Goal: Information Seeking & Learning: Check status

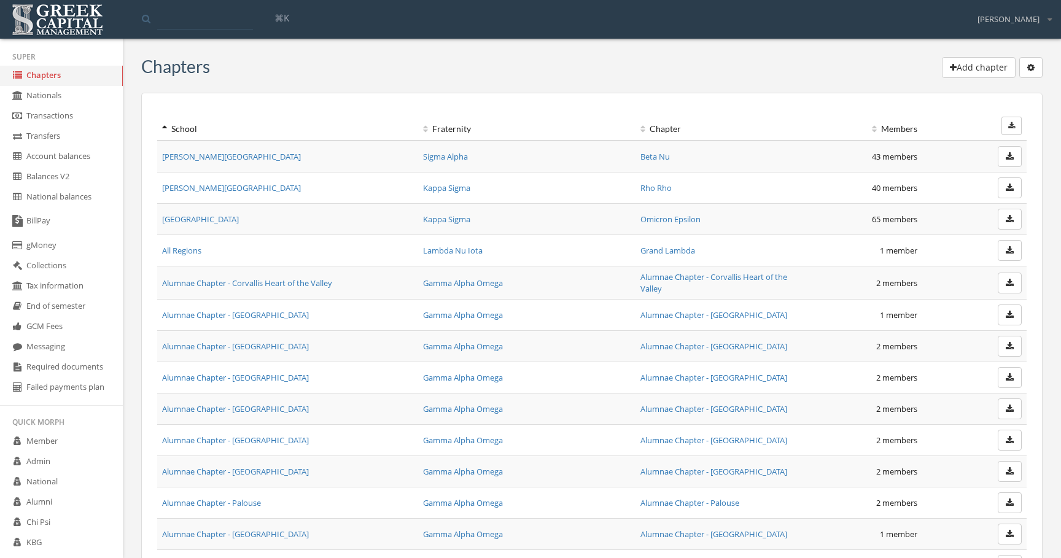
click at [93, 374] on link "Required documents" at bounding box center [61, 367] width 123 height 20
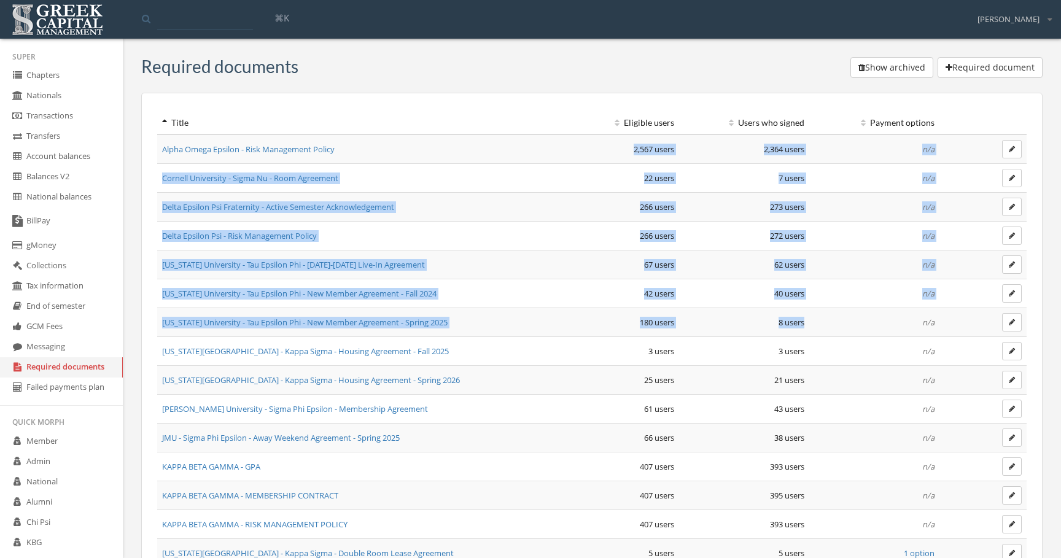
drag, startPoint x: 621, startPoint y: 149, endPoint x: 856, endPoint y: 318, distance: 289.4
click at [856, 318] on td "n/a" at bounding box center [874, 322] width 130 height 29
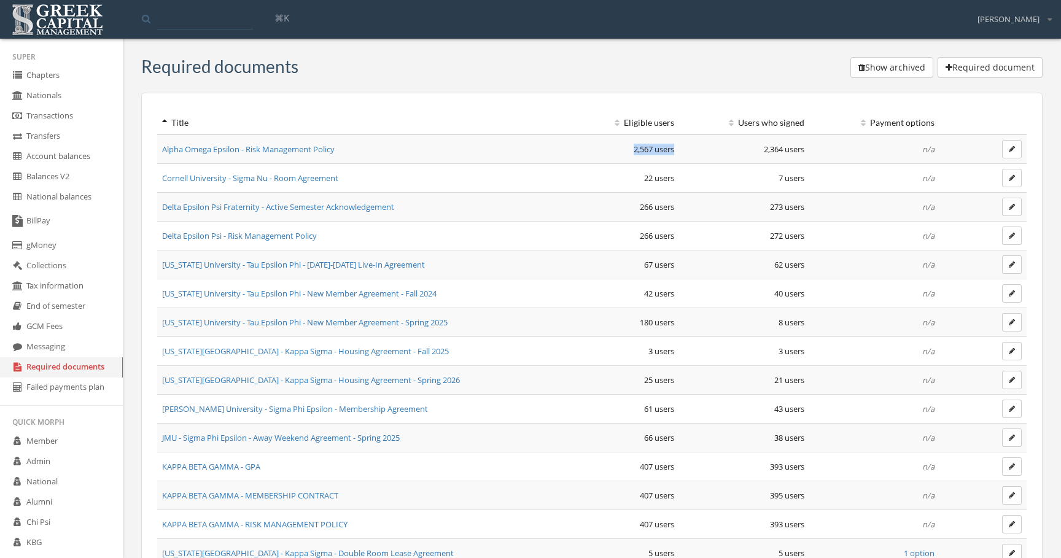
drag, startPoint x: 624, startPoint y: 147, endPoint x: 681, endPoint y: 146, distance: 56.5
click at [681, 146] on tr "Alpha Omega Epsilon - Risk Management Policy 2,567 users 2,364 users n/a" at bounding box center [591, 148] width 869 height 29
click at [681, 146] on td "2,364 users" at bounding box center [744, 148] width 130 height 29
drag, startPoint x: 608, startPoint y: 147, endPoint x: 697, endPoint y: 147, distance: 88.4
click at [697, 147] on tr "Alpha Omega Epsilon - Risk Management Policy 2,567 users 2,364 users n/a" at bounding box center [591, 148] width 869 height 29
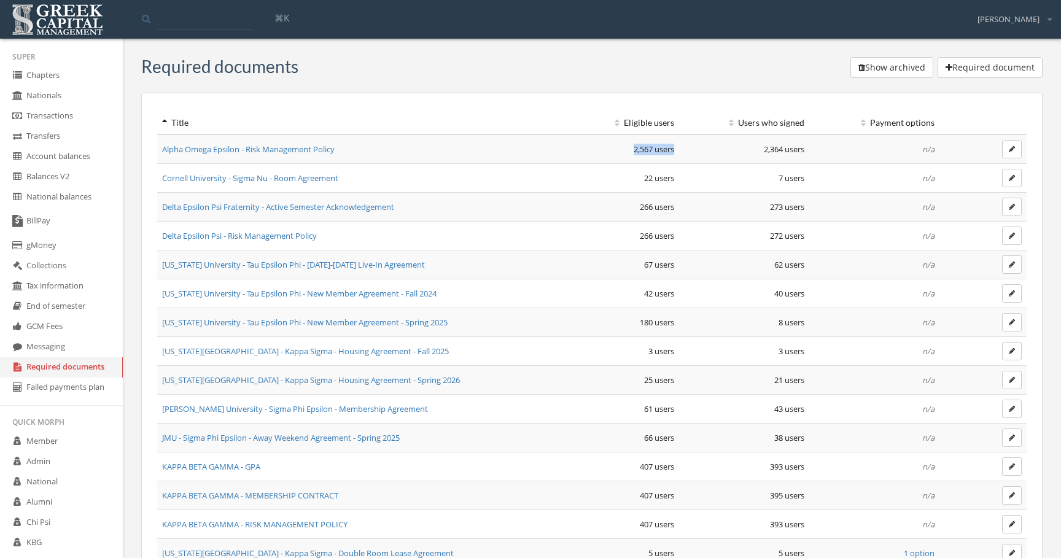
click at [697, 147] on td "2,364 users" at bounding box center [744, 148] width 130 height 29
drag, startPoint x: 612, startPoint y: 152, endPoint x: 816, endPoint y: 153, distance: 203.8
click at [816, 153] on tr "Alpha Omega Epsilon - Risk Management Policy 2,567 users 2,364 users n/a" at bounding box center [591, 148] width 869 height 29
click at [816, 153] on td "n/a" at bounding box center [874, 148] width 130 height 29
drag, startPoint x: 816, startPoint y: 153, endPoint x: 627, endPoint y: 153, distance: 188.5
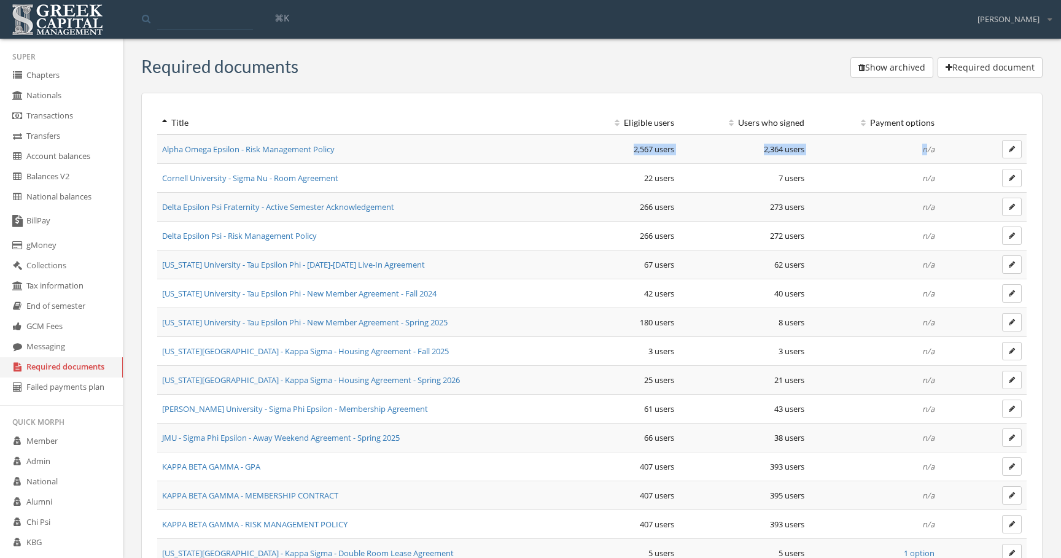
click at [627, 153] on tr "Alpha Omega Epsilon - Risk Management Policy 2,567 users 2,364 users n/a" at bounding box center [591, 148] width 869 height 29
click at [627, 153] on td "2,567 users" at bounding box center [613, 148] width 130 height 29
drag, startPoint x: 623, startPoint y: 153, endPoint x: 807, endPoint y: 150, distance: 184.2
click at [807, 150] on tr "Alpha Omega Epsilon - Risk Management Policy 2,567 users 2,364 users n/a" at bounding box center [591, 148] width 869 height 29
click at [807, 150] on td "2,364 users" at bounding box center [744, 148] width 130 height 29
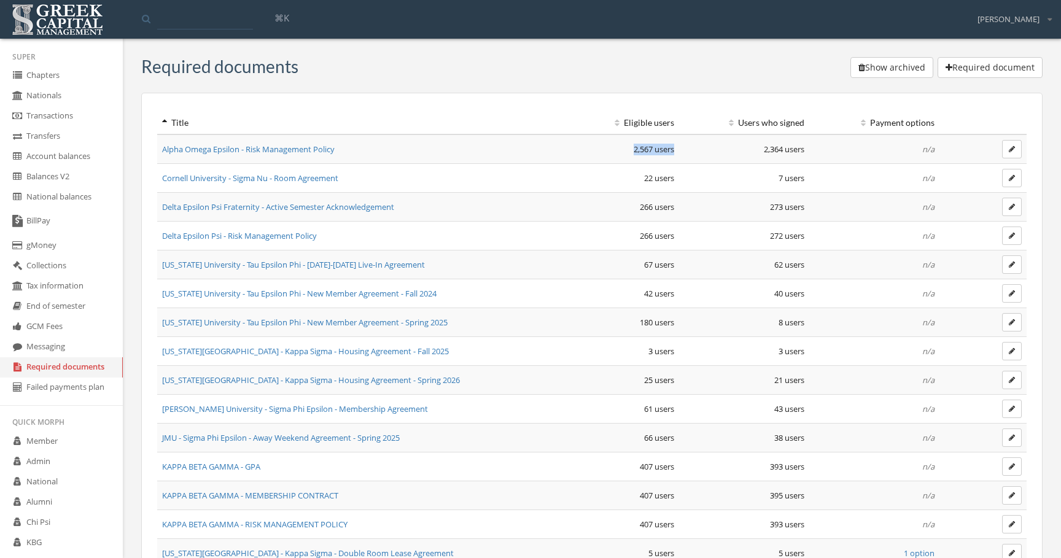
drag, startPoint x: 621, startPoint y: 150, endPoint x: 677, endPoint y: 153, distance: 55.9
click at [677, 153] on td "2,567 users" at bounding box center [613, 148] width 130 height 29
click at [683, 153] on td "2,364 users" at bounding box center [744, 148] width 130 height 29
drag, startPoint x: 616, startPoint y: 151, endPoint x: 690, endPoint y: 151, distance: 74.3
click at [690, 151] on tr "Alpha Omega Epsilon - Risk Management Policy 2,567 users 2,364 users n/a" at bounding box center [591, 148] width 869 height 29
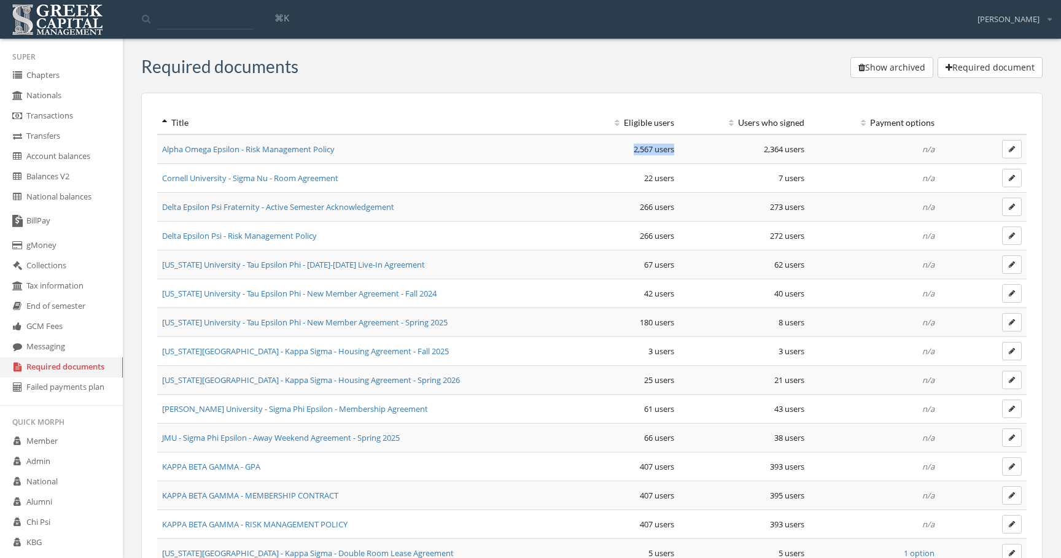
click at [690, 151] on td "2,364 users" at bounding box center [744, 148] width 130 height 29
click at [349, 145] on td "Alpha Omega Epsilon - Risk Management Policy" at bounding box center [352, 148] width 391 height 29
click at [630, 149] on td "2,567 users" at bounding box center [613, 148] width 130 height 29
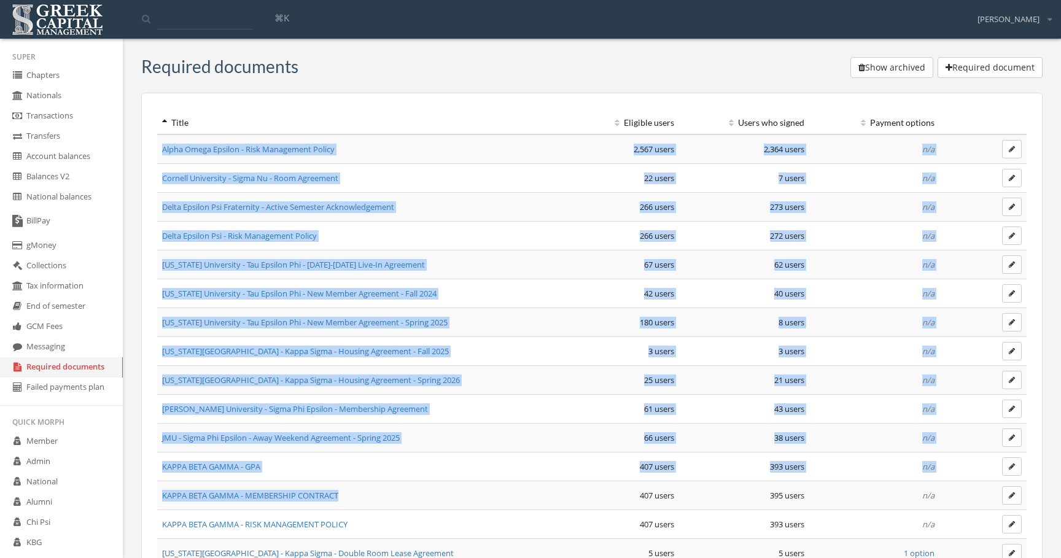
drag, startPoint x: 158, startPoint y: 145, endPoint x: 495, endPoint y: 492, distance: 483.6
click at [495, 492] on td "KAPPA BETA GAMMA - MEMBERSHIP CONTRACT" at bounding box center [352, 495] width 391 height 29
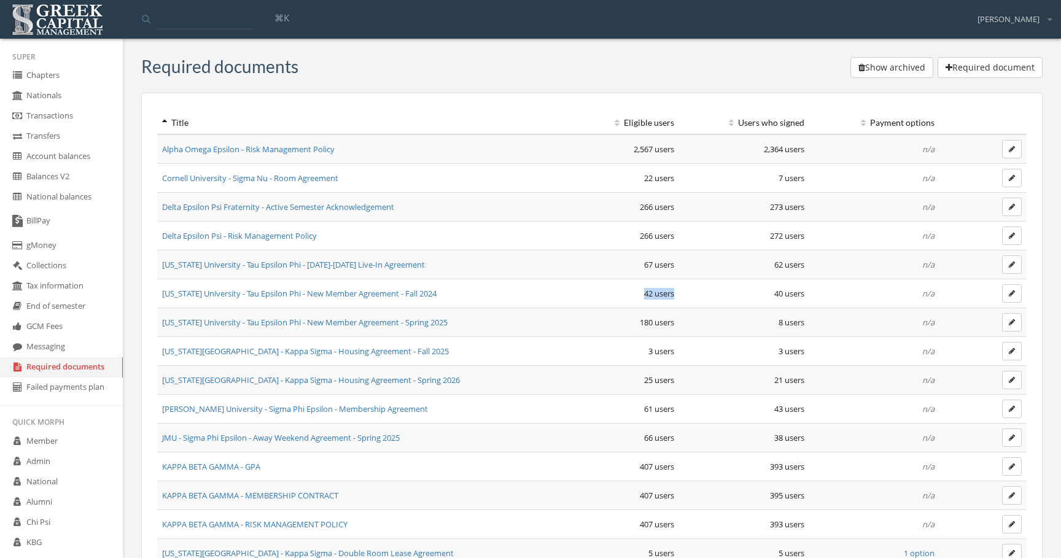
drag, startPoint x: 637, startPoint y: 298, endPoint x: 683, endPoint y: 297, distance: 46.0
click at [683, 297] on tr "Indiana University - Tau Epsilon Phi - New Member Agreement - Fall 2024 42 user…" at bounding box center [591, 293] width 869 height 29
click at [683, 297] on td "40 users" at bounding box center [744, 293] width 130 height 29
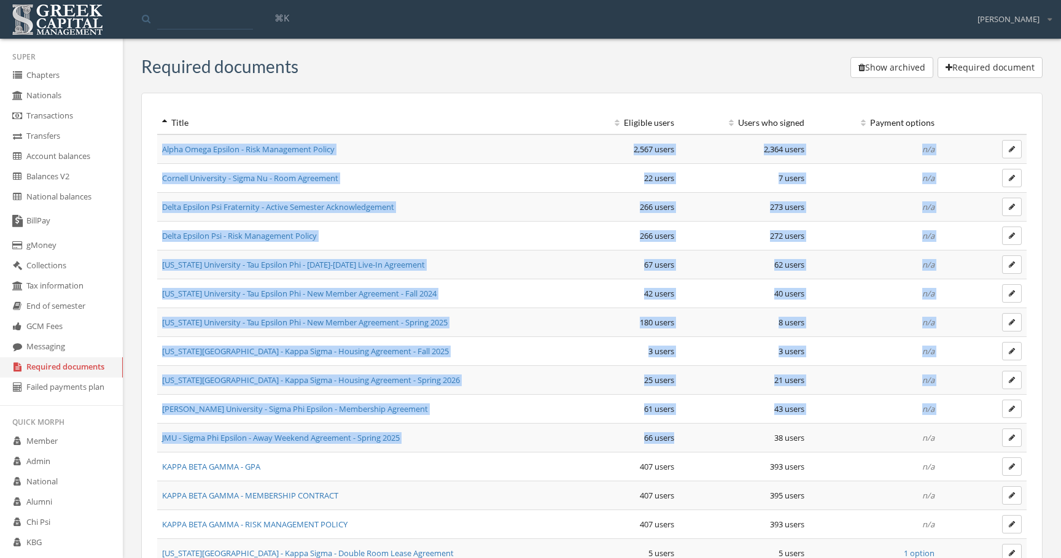
drag, startPoint x: 157, startPoint y: 147, endPoint x: 607, endPoint y: 445, distance: 539.4
click at [607, 445] on td "66 users" at bounding box center [613, 438] width 130 height 29
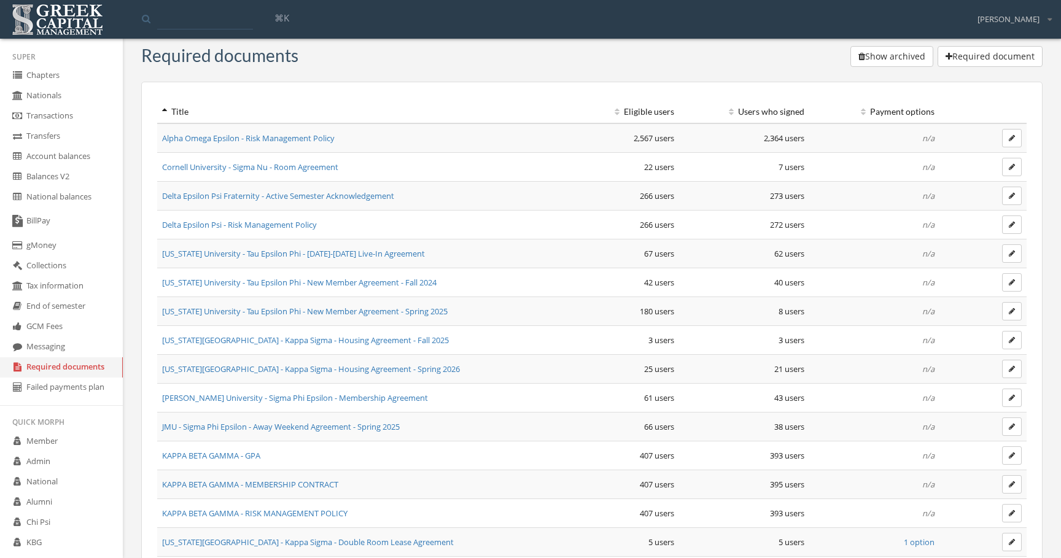
scroll to position [12, 0]
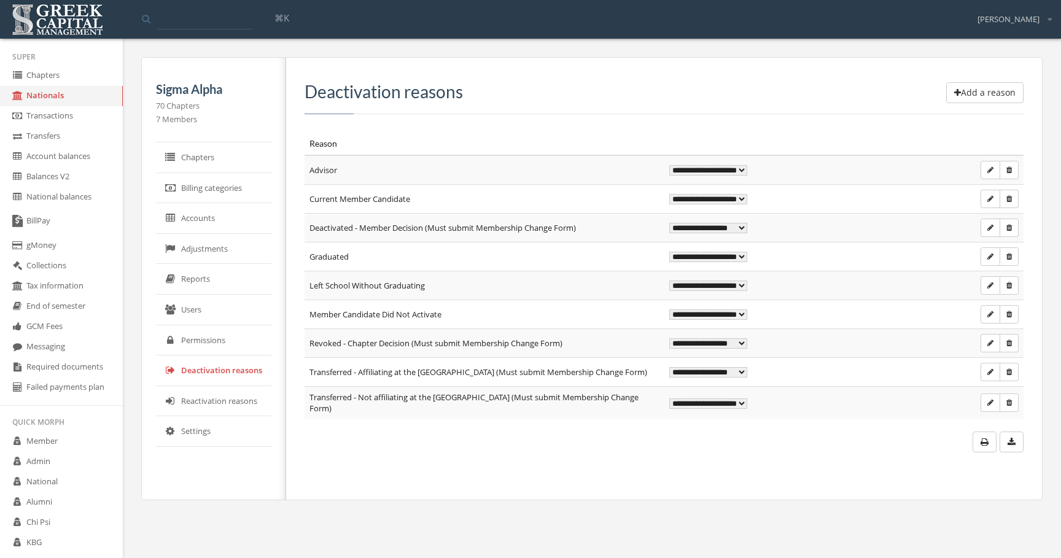
select select "******"
select select "*******"
select select "******"
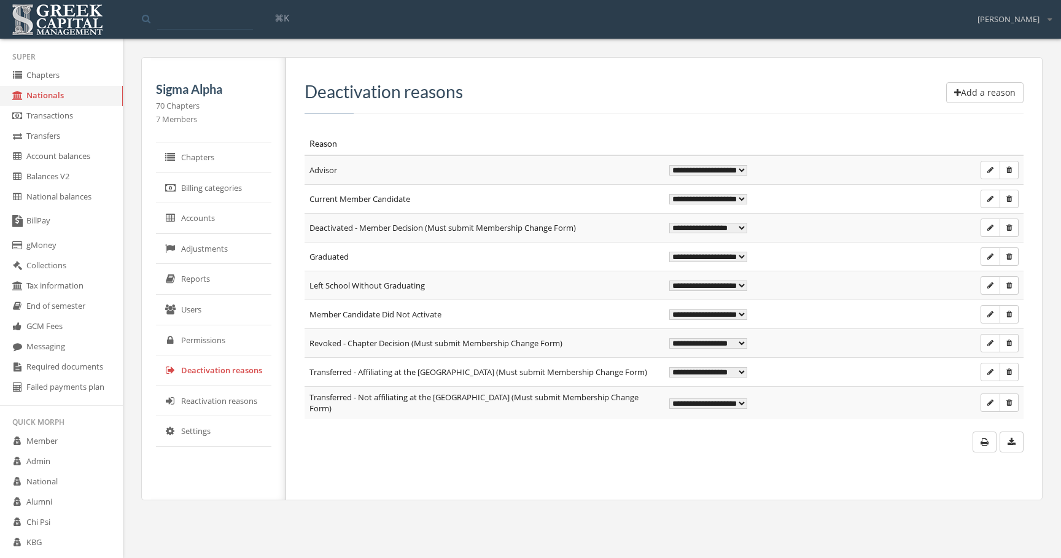
select select "*******"
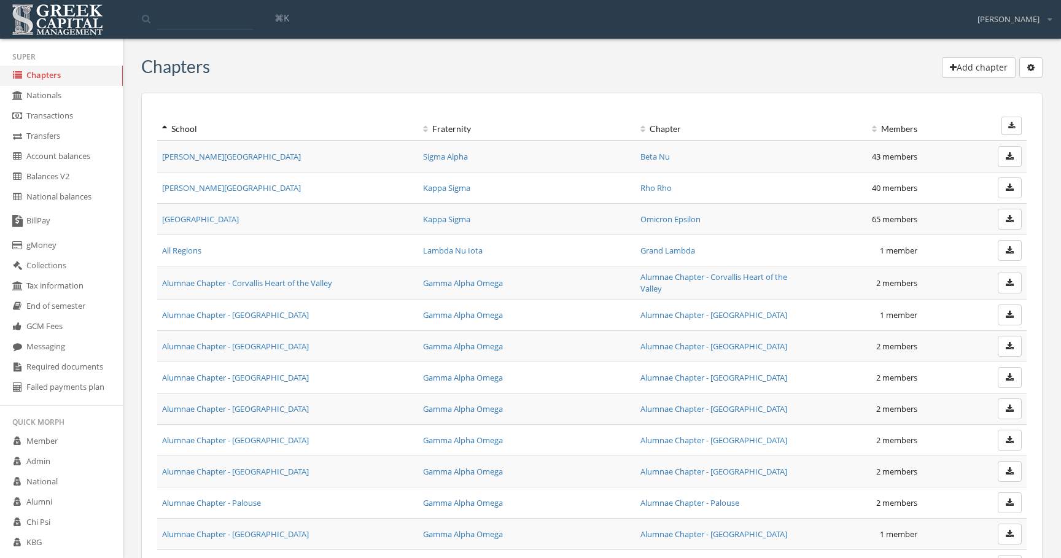
scroll to position [20727, 0]
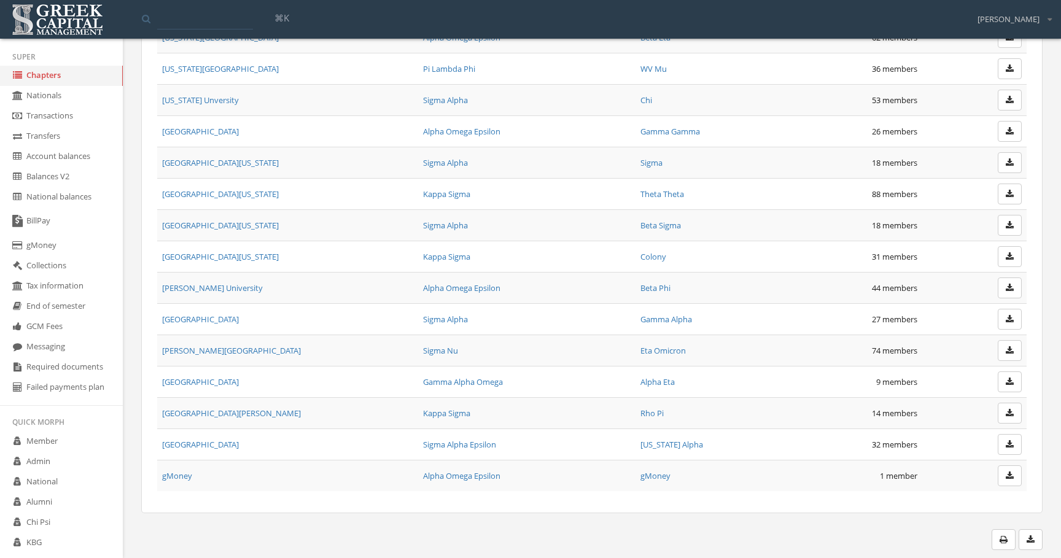
click at [216, 282] on link "[PERSON_NAME] University" at bounding box center [212, 287] width 101 height 11
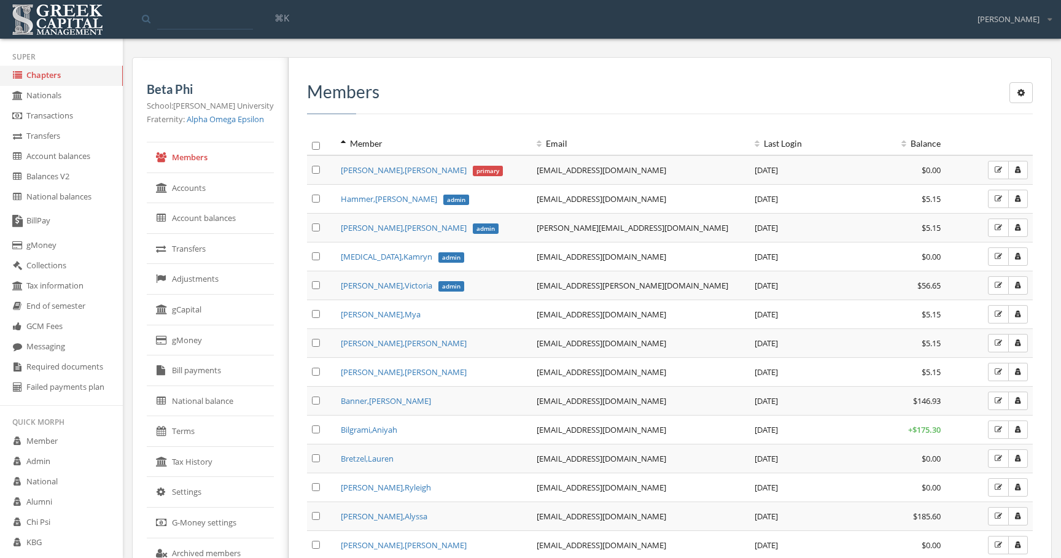
click at [371, 168] on link "[PERSON_NAME] primary" at bounding box center [421, 170] width 161 height 11
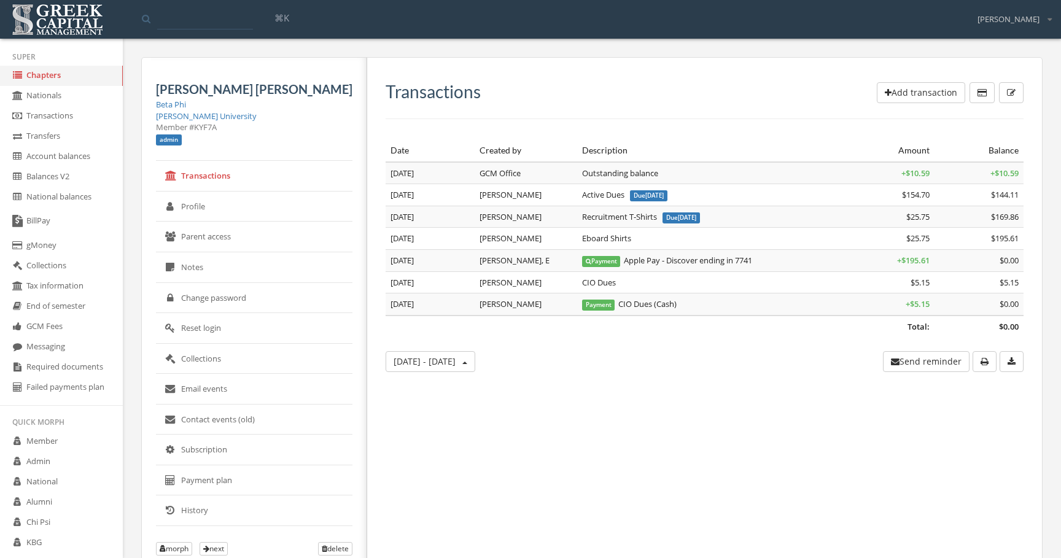
click at [210, 130] on div "Member # KYF7A" at bounding box center [254, 128] width 196 height 12
copy div "KYF7A"
click at [570, 507] on div "Transactions Add transaction Date Created by Description Amount Balance Total: …" at bounding box center [699, 328] width 665 height 541
click at [68, 242] on link "gMoney" at bounding box center [61, 246] width 123 height 20
